Goal: Navigation & Orientation: Find specific page/section

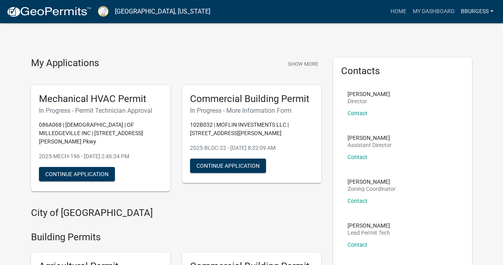
click at [491, 12] on link "Bburgess" at bounding box center [477, 11] width 39 height 15
click at [470, 35] on link "Account" at bounding box center [465, 32] width 64 height 19
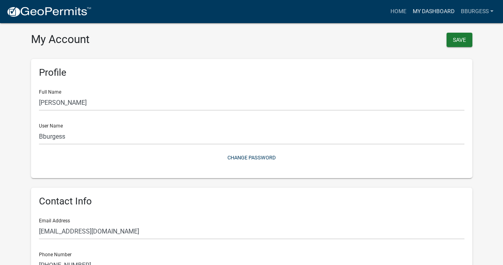
click at [426, 9] on link "My Dashboard" at bounding box center [434, 11] width 48 height 15
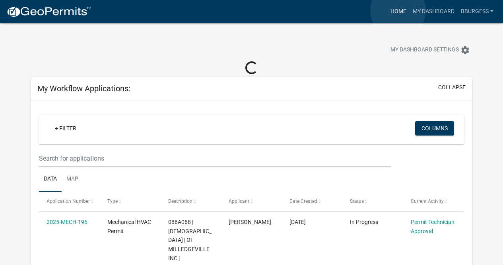
click at [398, 11] on link "Home" at bounding box center [399, 11] width 22 height 15
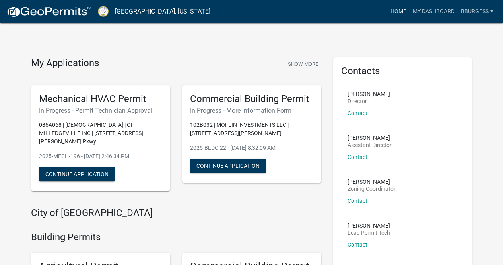
click at [399, 11] on link "Home" at bounding box center [399, 11] width 22 height 15
